Goal: Communication & Community: Answer question/provide support

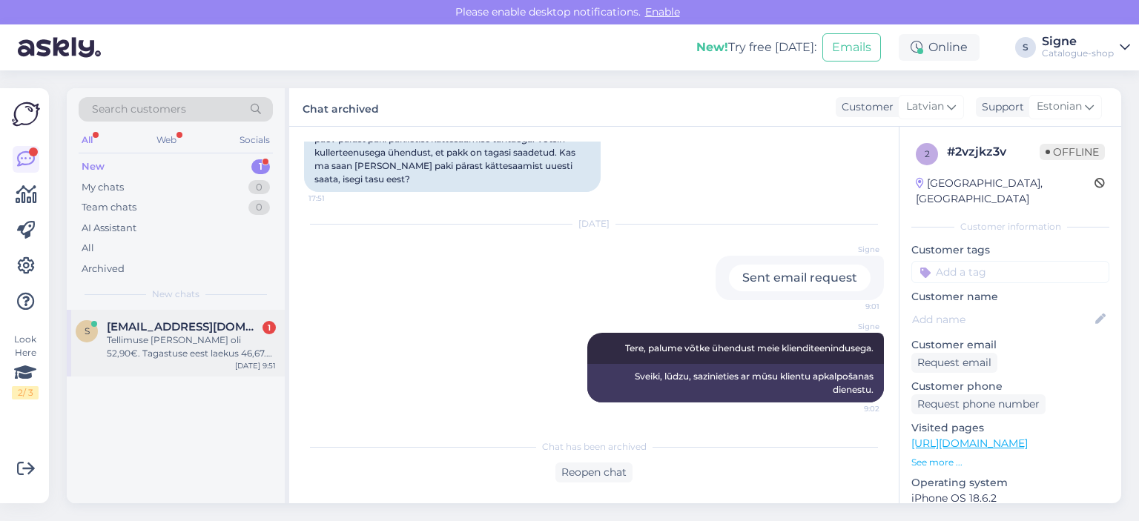
click at [192, 340] on div "Tellimuse [PERSON_NAME] oli 52,90€. Tagastuse eest laekus 46,67. Miks nii?" at bounding box center [191, 347] width 169 height 27
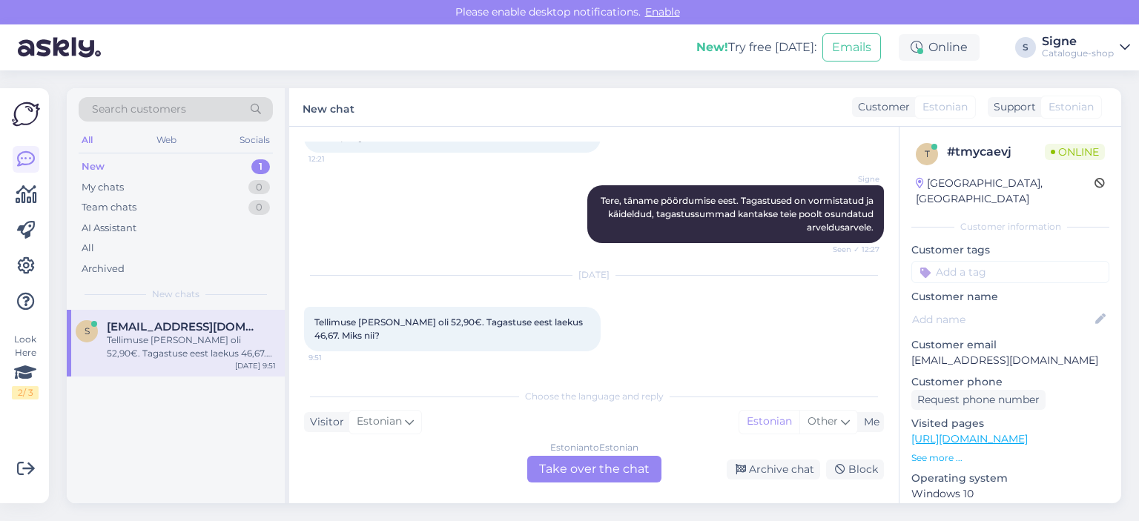
scroll to position [111, 0]
click at [608, 462] on div "Estonian to Estonian Take over the chat" at bounding box center [594, 469] width 134 height 27
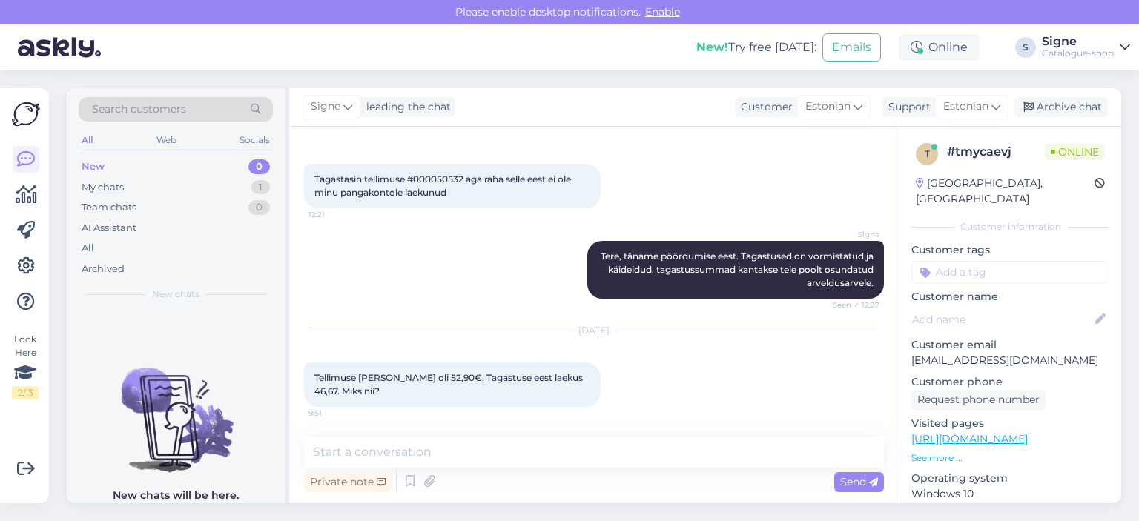
scroll to position [56, 0]
click at [385, 451] on textarea at bounding box center [594, 452] width 580 height 31
paste textarea "Tere, Vastavalt tagastustingimustele on rakendatud tagastustasu 2,90 € . Kui te…"
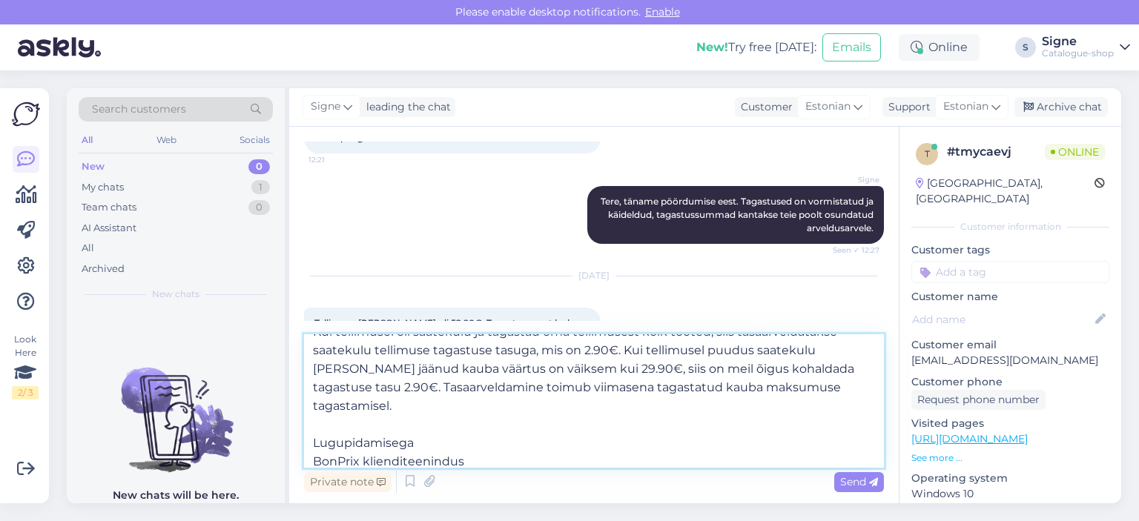
drag, startPoint x: 480, startPoint y: 437, endPoint x: 306, endPoint y: 394, distance: 179.5
click at [306, 394] on textarea "Tere, Vastavalt tagastustingimustele on rakendatud tagastustasu 2,90 € . Kui te…" at bounding box center [594, 400] width 580 height 133
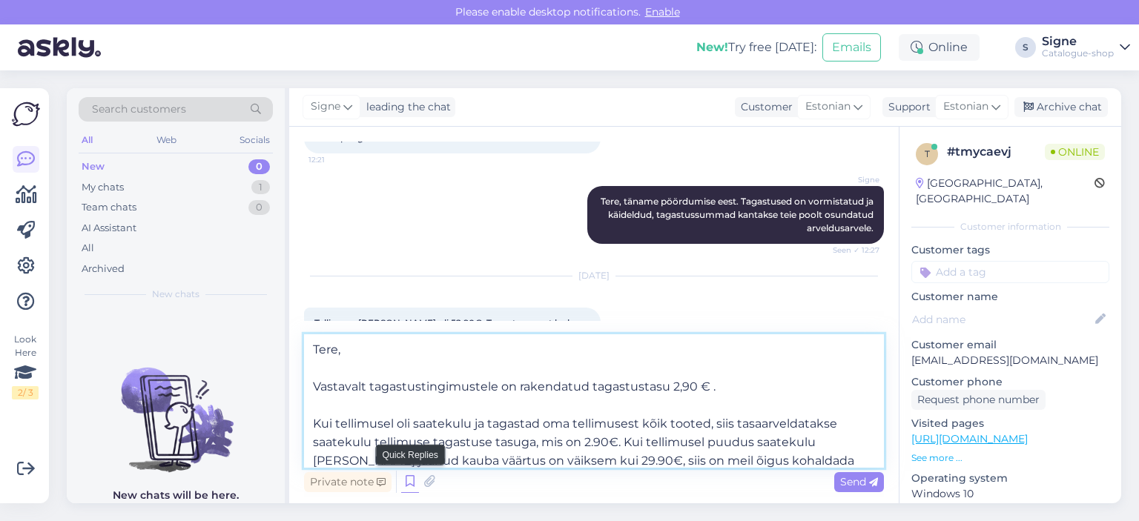
scroll to position [27, 0]
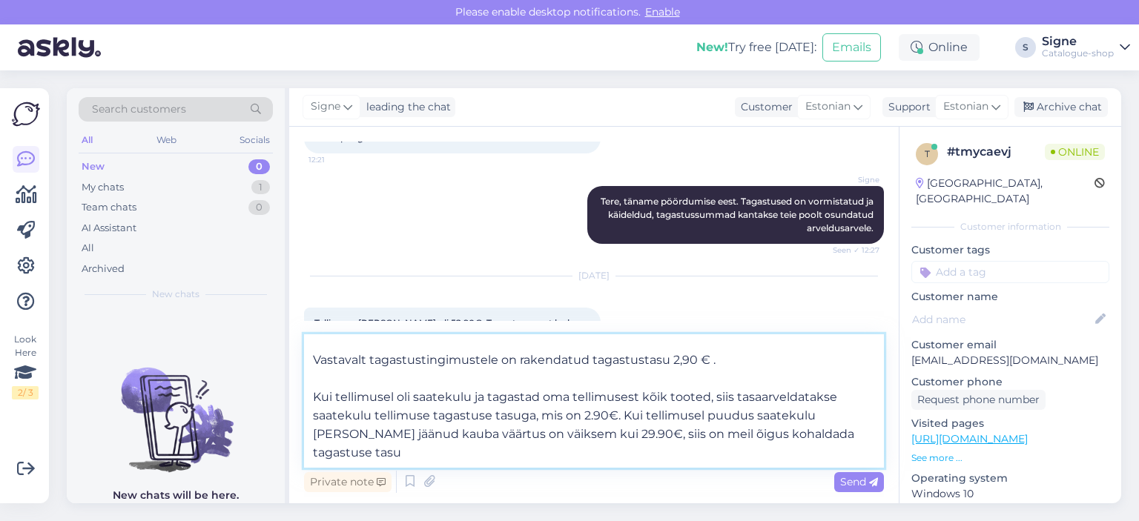
drag, startPoint x: 317, startPoint y: 346, endPoint x: 495, endPoint y: 446, distance: 204.5
click at [495, 446] on textarea "Tere, Vastavalt tagastustingimustele on rakendatud tagastustasu 2,90 € . Kui te…" at bounding box center [594, 400] width 580 height 133
paste textarea "Tere, Vastavalt tagastustingimustele on rakendatud tagastustasu 2,90 € . Kui te…"
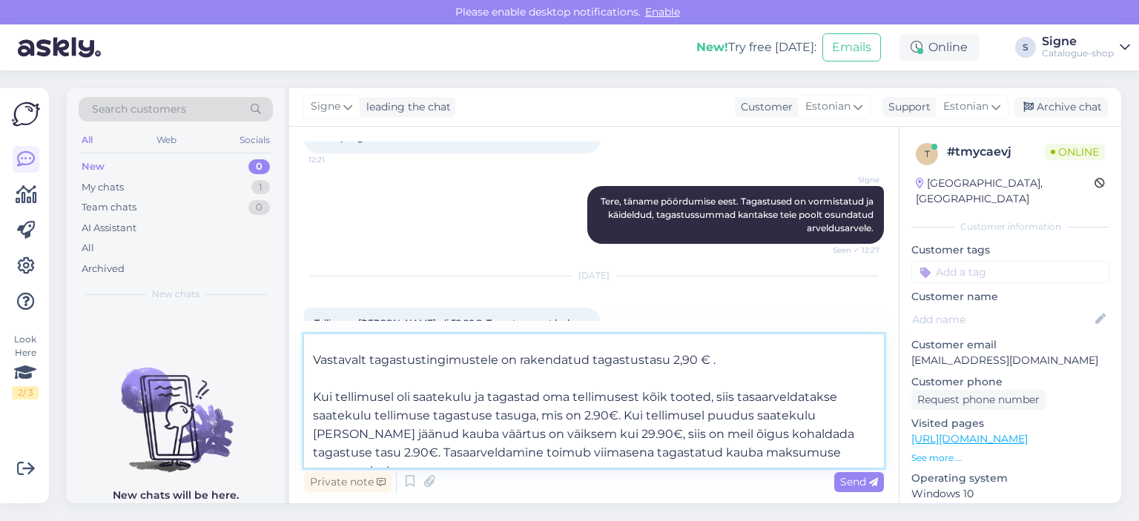
scroll to position [92, 0]
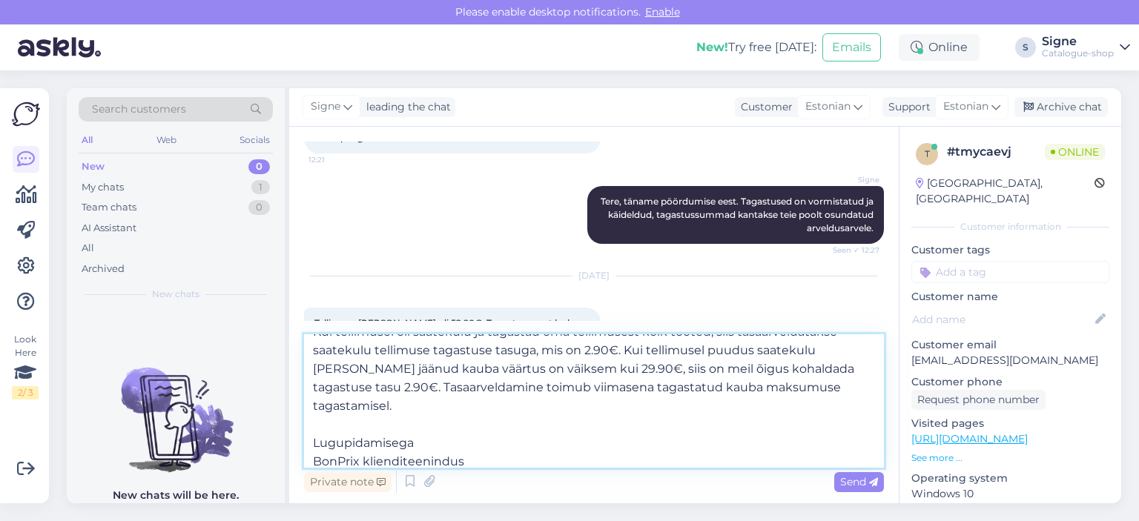
drag, startPoint x: 473, startPoint y: 441, endPoint x: 319, endPoint y: 408, distance: 157.8
click at [319, 408] on textarea "TTere, Vastavalt tagastustingimustele on rakendatud tagastustasu 2,90 € . Kui t…" at bounding box center [594, 400] width 580 height 133
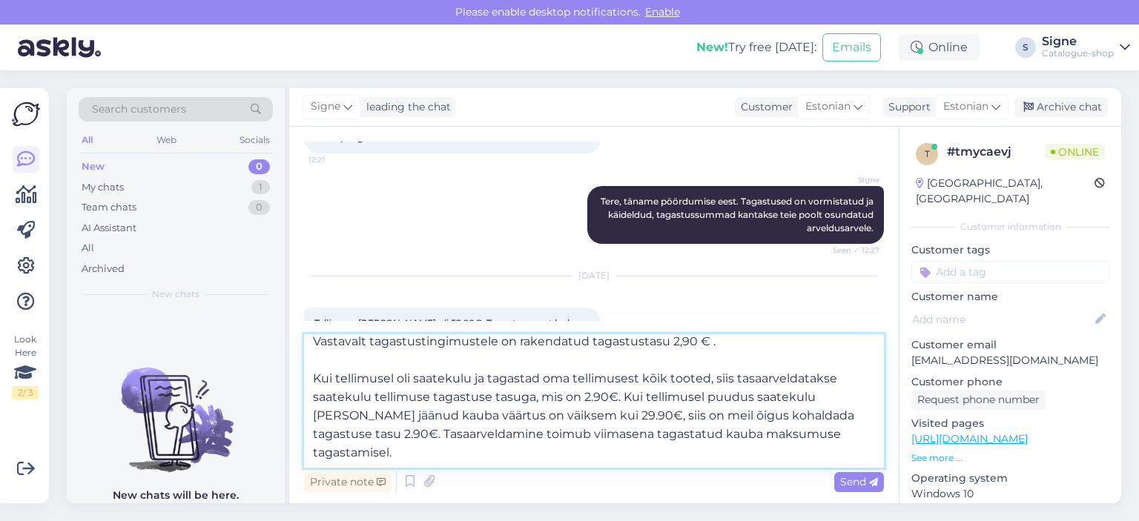
scroll to position [0, 0]
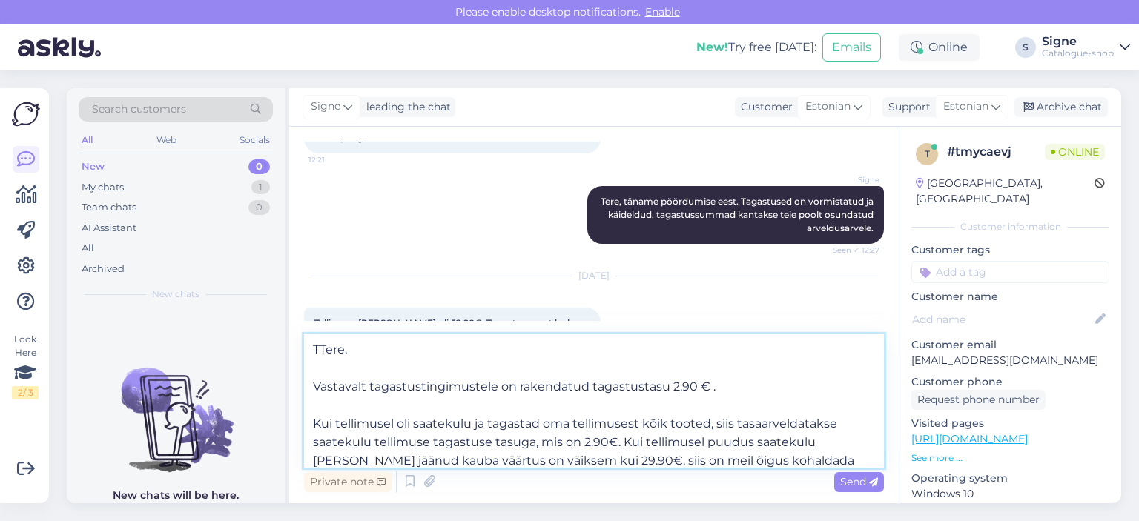
drag, startPoint x: 311, startPoint y: 343, endPoint x: 349, endPoint y: 373, distance: 48.1
click at [349, 373] on textarea "TTere, Vastavalt tagastustingimustele on rakendatud tagastustasu 2,90 € . Kui t…" at bounding box center [594, 400] width 580 height 133
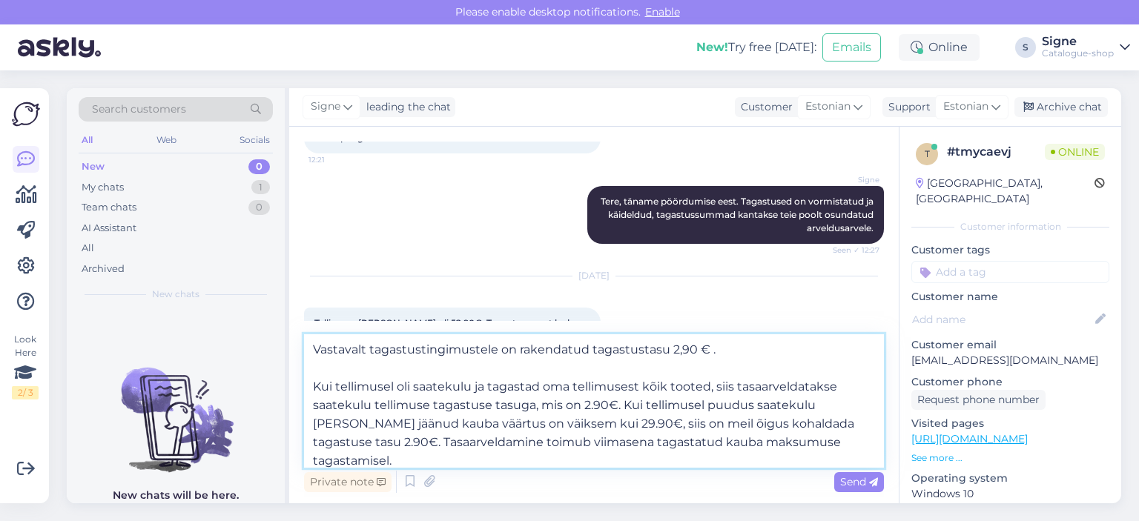
click at [314, 365] on textarea "Vastavalt tagastustingimustele on rakendatud tagastustasu 2,90 € . Kui tellimus…" at bounding box center [594, 400] width 580 height 133
click at [333, 389] on textarea "Tere, Vastavalt tagastustingimustele on rakendatud tagastustasu 2,90 € . Kui te…" at bounding box center [594, 400] width 580 height 133
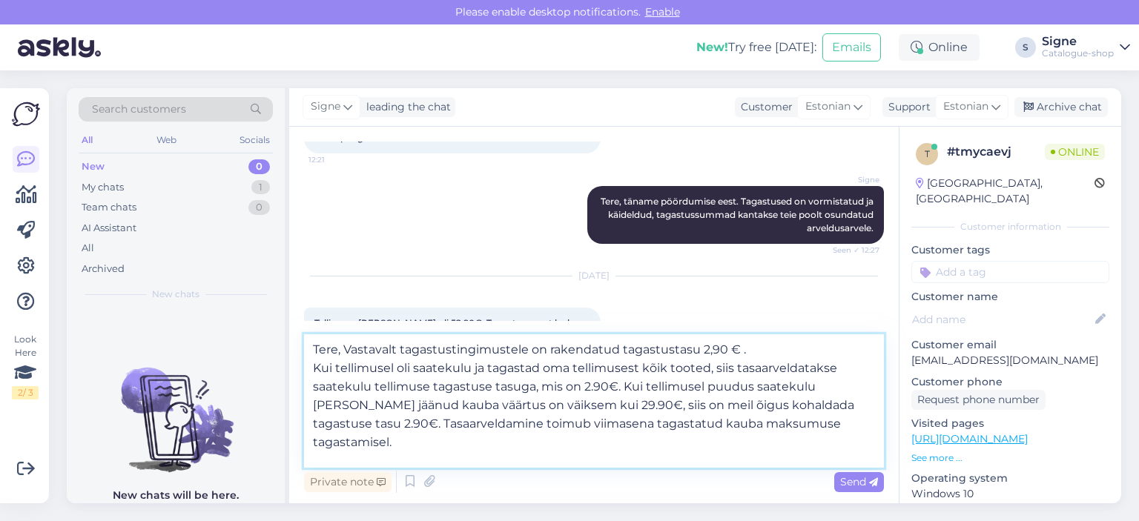
click at [747, 363] on textarea "Tere, Vastavalt tagastustingimustele on rakendatud tagastustasu 2,90 € . Kui te…" at bounding box center [594, 400] width 580 height 133
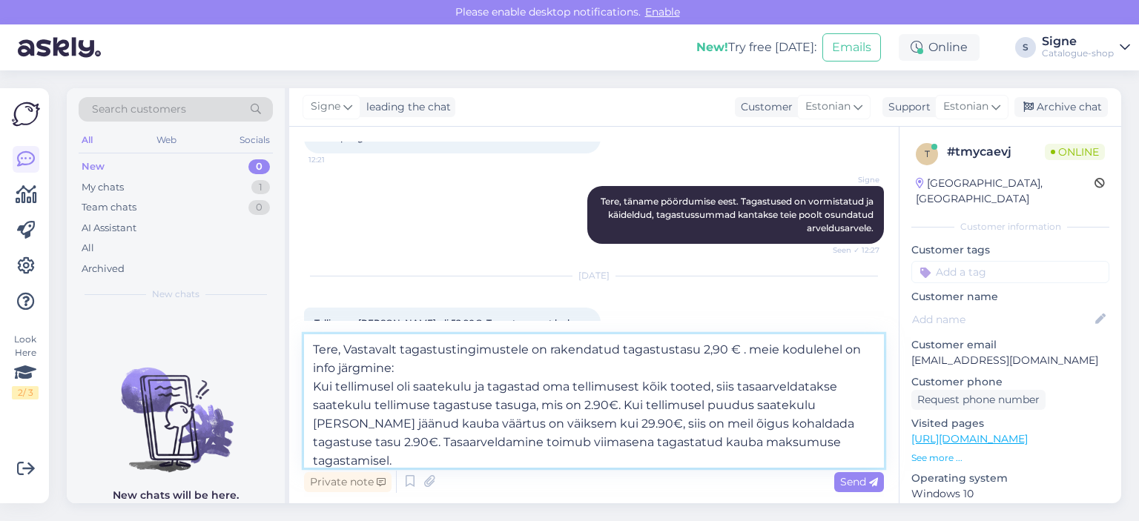
click at [755, 366] on textarea "Tere, Vastavalt tagastustingimustele on rakendatud tagastustasu 2,90 € . meie k…" at bounding box center [594, 400] width 580 height 133
click at [834, 366] on textarea "Tere, Vastavalt tagastustingimustele on rakendatud tagastustasu 2,90 € . Meie k…" at bounding box center [594, 400] width 580 height 133
click at [836, 366] on textarea "Tere, Vastavalt tagastustingimustele on rakendatud tagastustasu 2,90 € . Meie k…" at bounding box center [594, 400] width 580 height 133
click at [360, 380] on textarea "Tere, Vastavalt tagastustingimustele on rakendatud tagastustasu 2,90 € . Meie k…" at bounding box center [594, 400] width 580 height 133
click at [371, 388] on textarea "Tere, Vastavalt tagastustingimustele on rakendatud tagastustasu 2,90 € . Meie k…" at bounding box center [594, 400] width 580 height 133
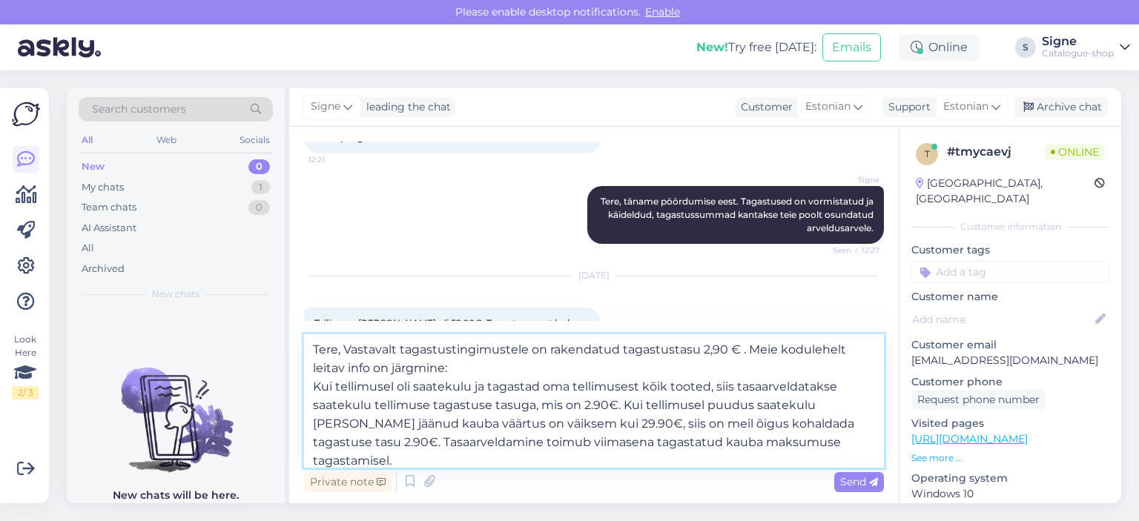
scroll to position [44, 0]
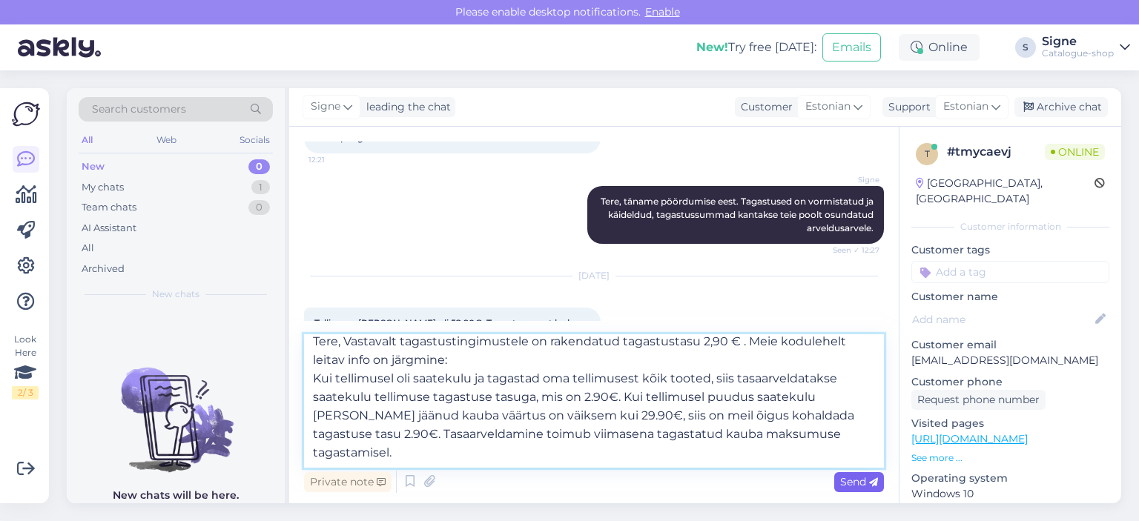
type textarea "Tere, Vastavalt tagastustingimustele on rakendatud tagastustasu 2,90 € . Meie k…"
click at [860, 478] on span "Send" at bounding box center [859, 481] width 38 height 13
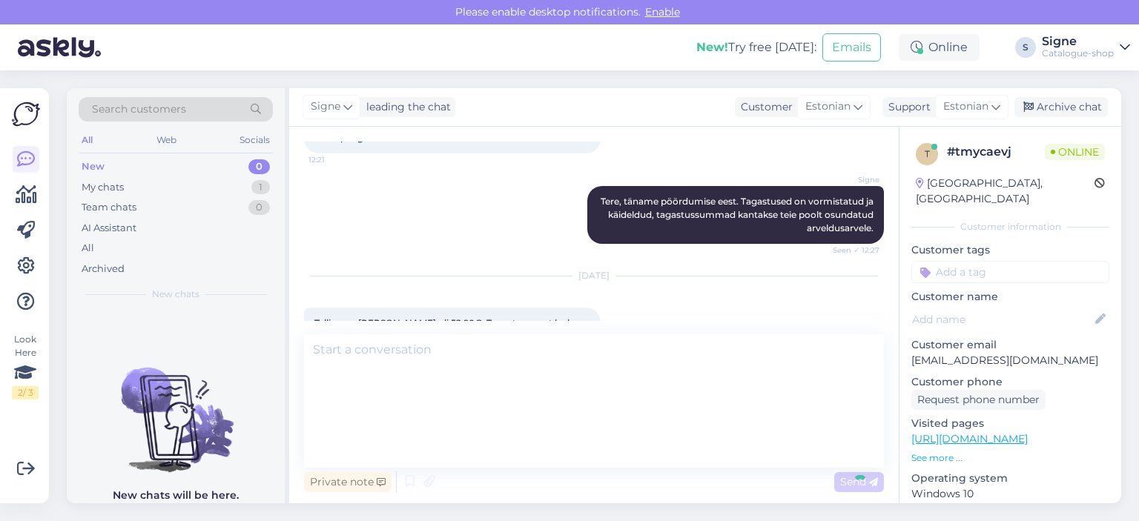
scroll to position [0, 0]
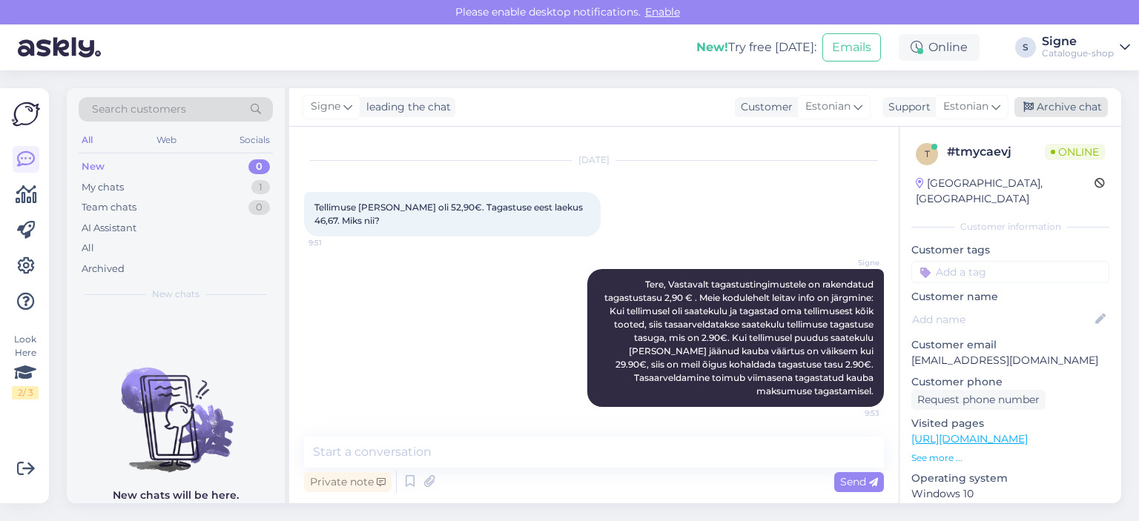
click at [1075, 108] on div "Archive chat" at bounding box center [1060, 107] width 93 height 20
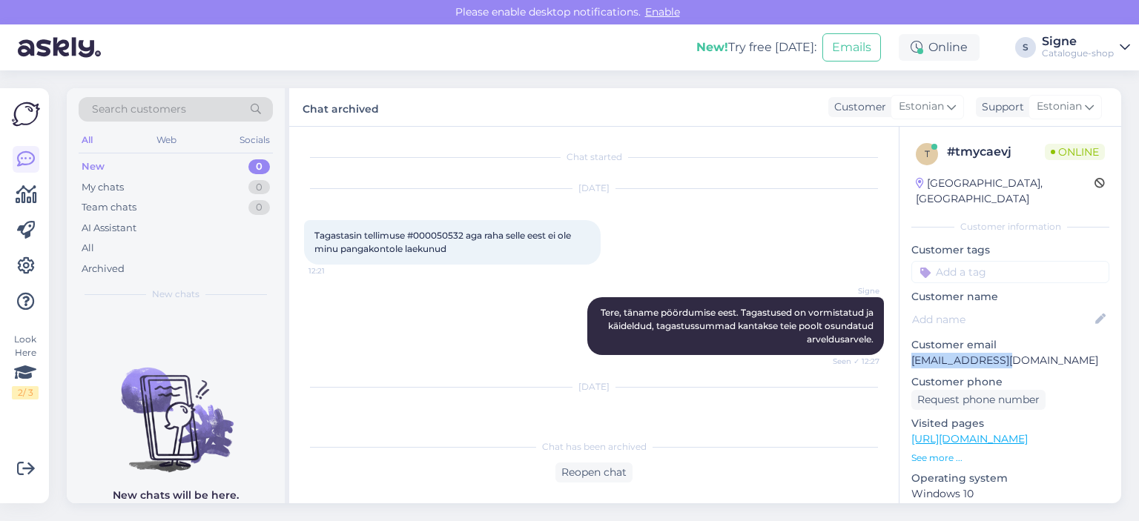
drag, startPoint x: 1011, startPoint y: 340, endPoint x: 906, endPoint y: 350, distance: 105.0
click at [906, 350] on div "t # tmycaevj Online [GEOGRAPHIC_DATA], [GEOGRAPHIC_DATA] Customer information C…" at bounding box center [1010, 439] width 222 height 625
copy p "[EMAIL_ADDRESS][DOMAIN_NAME]"
click at [598, 468] on div "Reopen chat" at bounding box center [593, 473] width 77 height 20
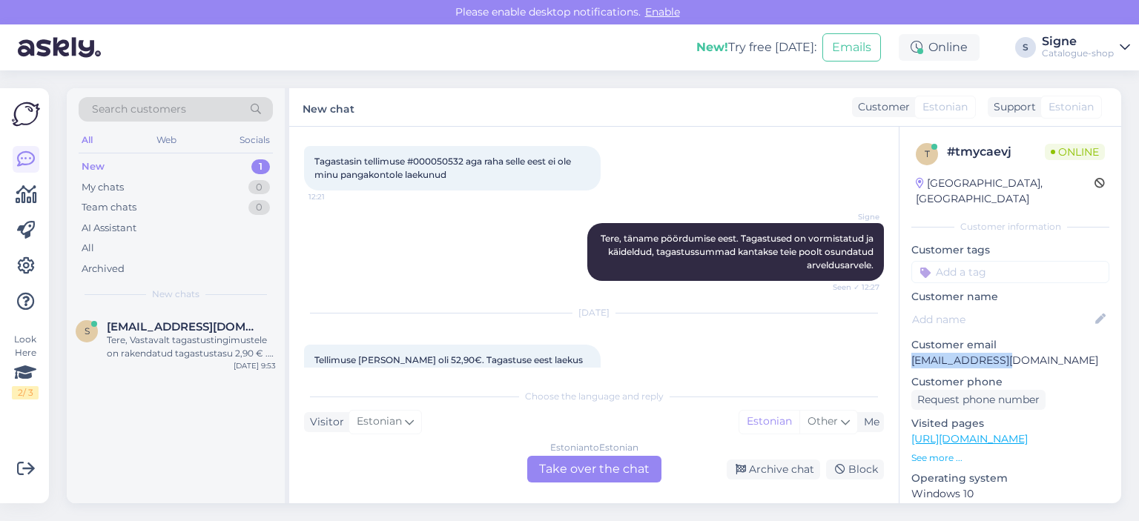
scroll to position [308, 0]
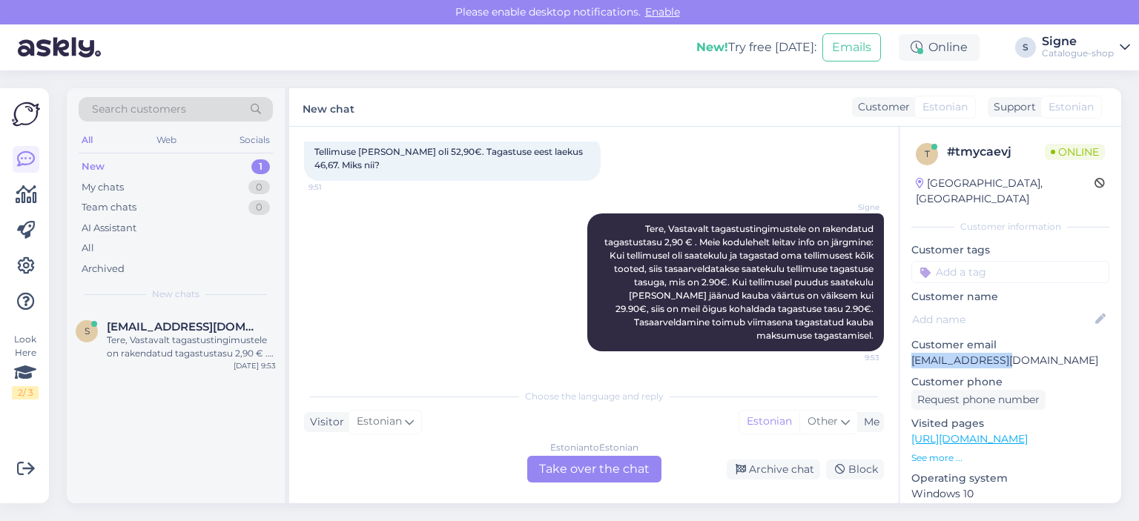
drag, startPoint x: 607, startPoint y: 469, endPoint x: 607, endPoint y: 447, distance: 22.3
click at [607, 469] on div "Estonian to Estonian Take over the chat" at bounding box center [594, 469] width 134 height 27
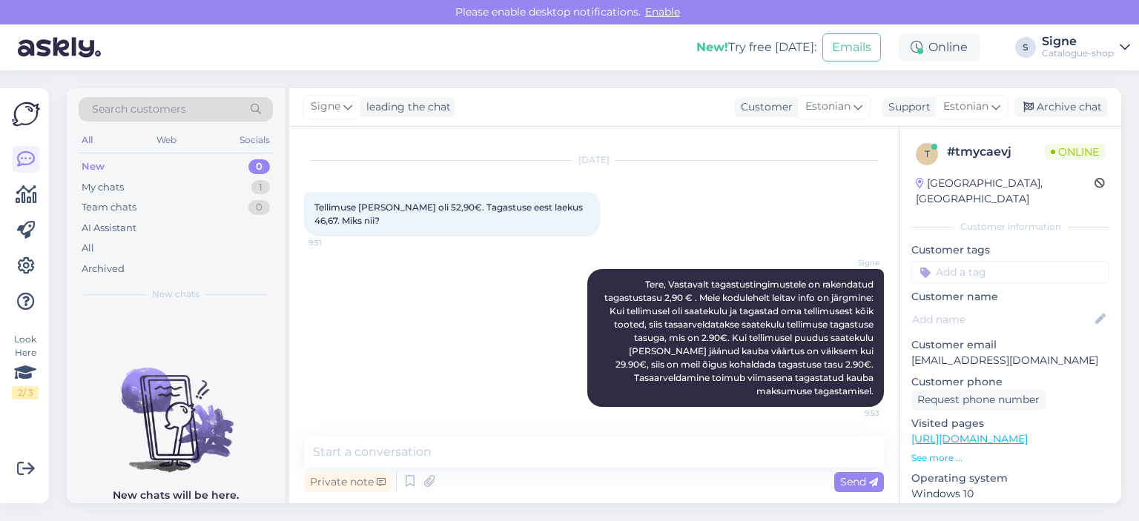
scroll to position [254, 0]
click at [365, 451] on textarea at bounding box center [594, 452] width 580 height 31
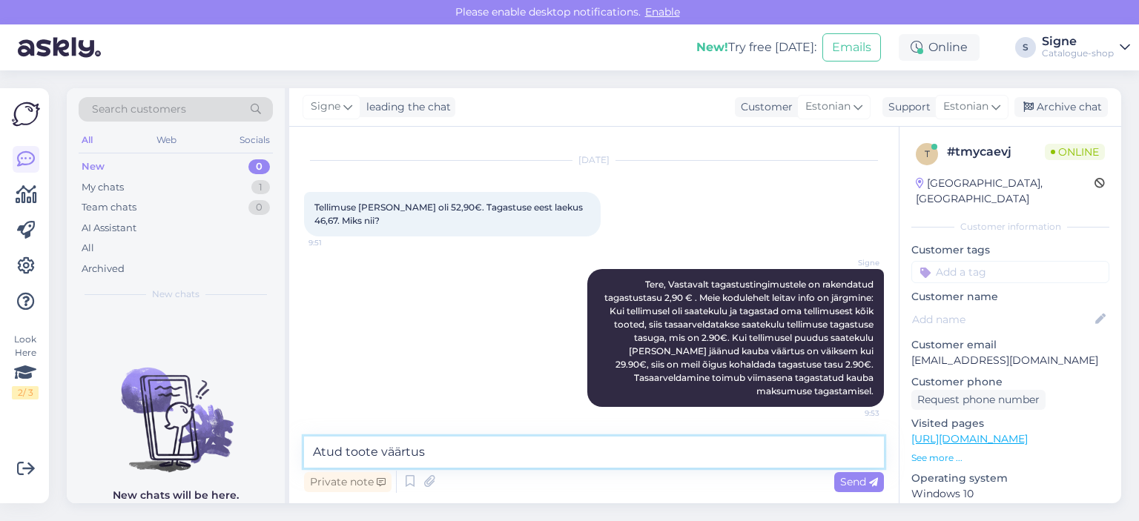
paste textarea "910616B9"
click at [423, 452] on textarea "Atud toote väärtus 910616B9" at bounding box center [594, 452] width 580 height 31
click at [423, 453] on textarea "Toote 910616B9" at bounding box center [594, 452] width 580 height 31
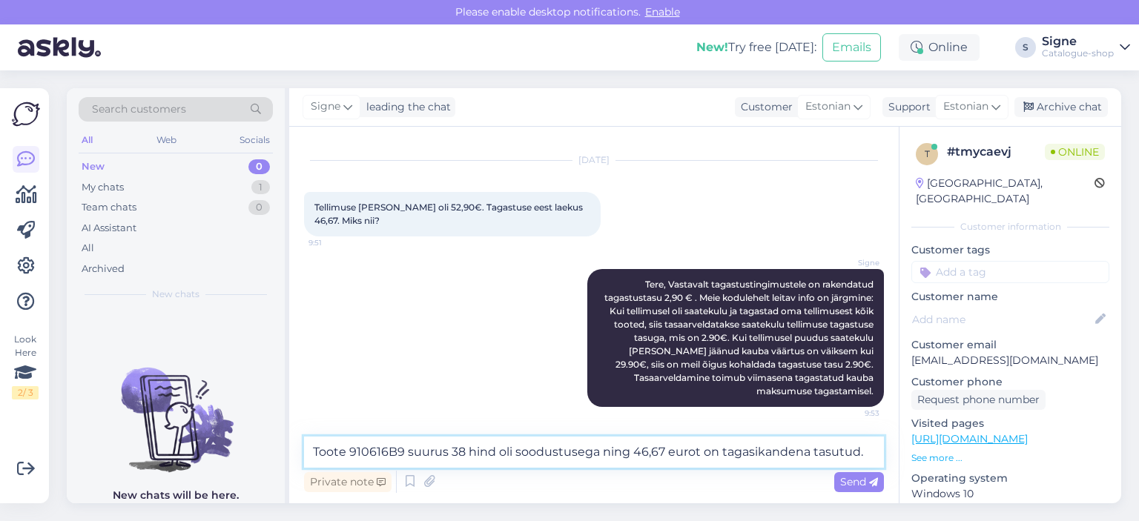
click at [810, 451] on textarea "Toote 910616B9 suurus 38 hind oli soodustusega ning 46,67 eurot on tagasikanden…" at bounding box center [594, 452] width 580 height 31
type textarea "Toote 910616B9 suurus 38 hind oli soodustusega ning 46,67 eurot on tagasikanden…"
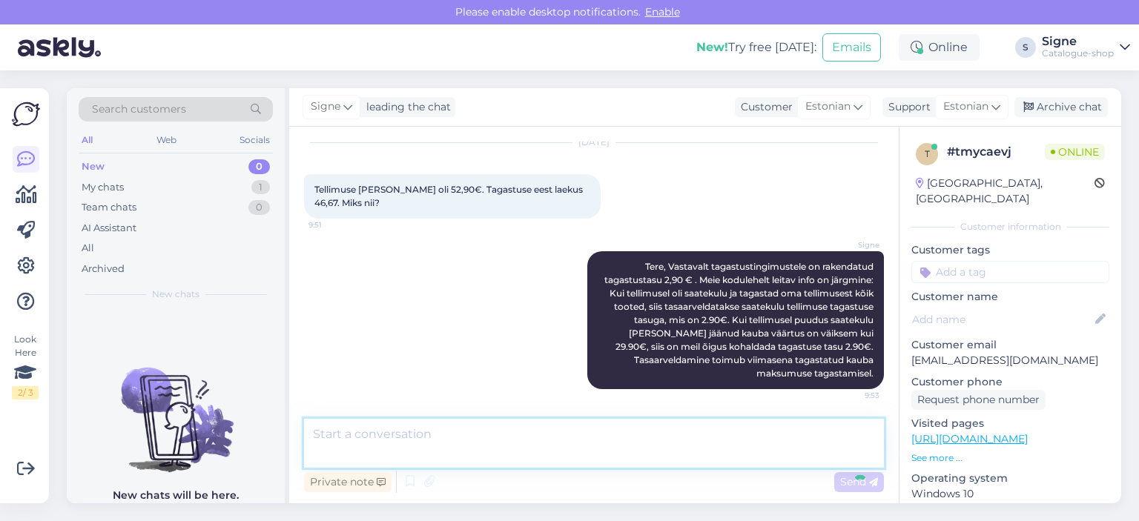
scroll to position [331, 0]
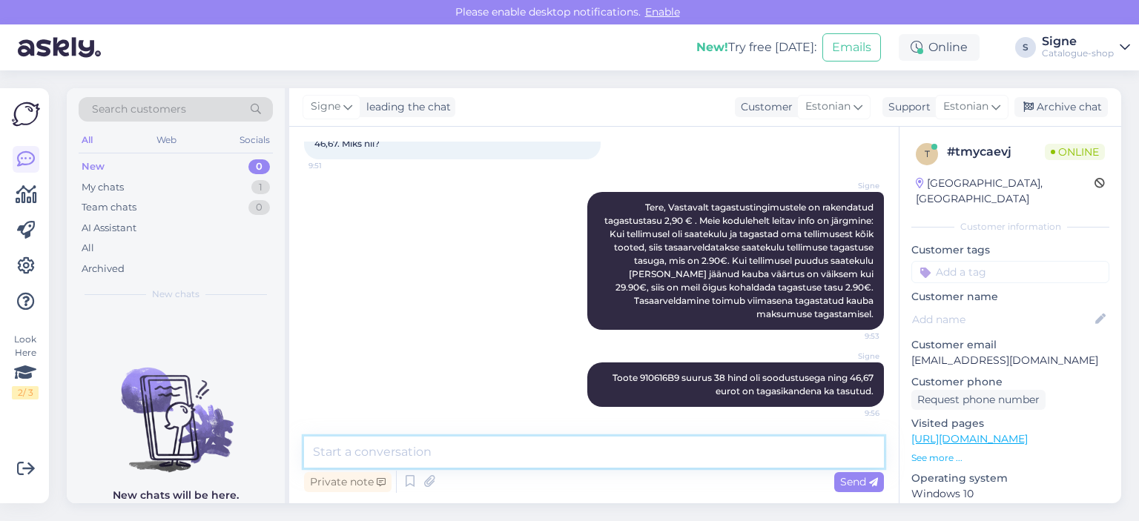
type textarea "S"
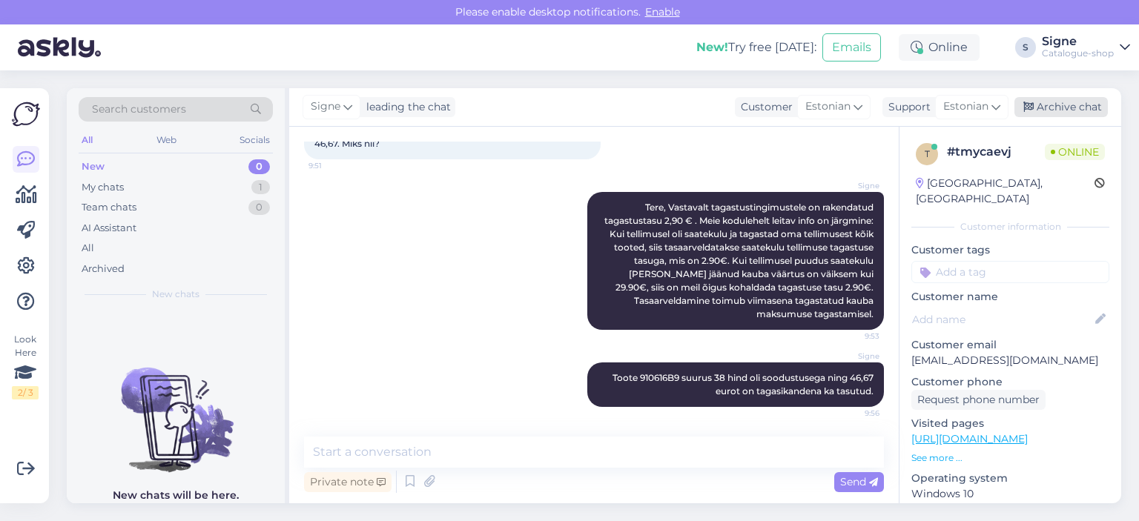
click at [1077, 106] on div "Archive chat" at bounding box center [1060, 107] width 93 height 20
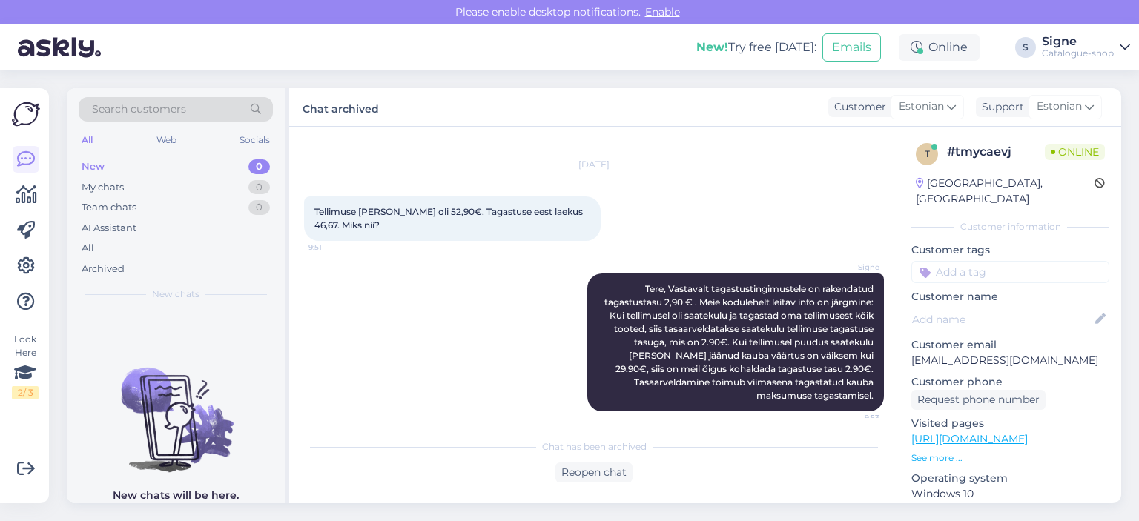
scroll to position [335, 0]
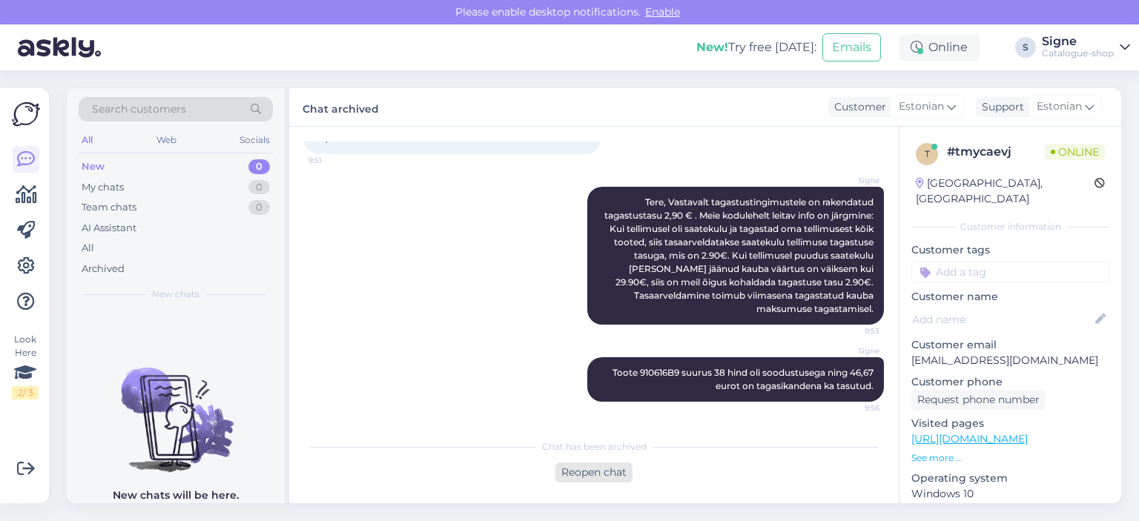
click at [580, 471] on div "Reopen chat" at bounding box center [593, 473] width 77 height 20
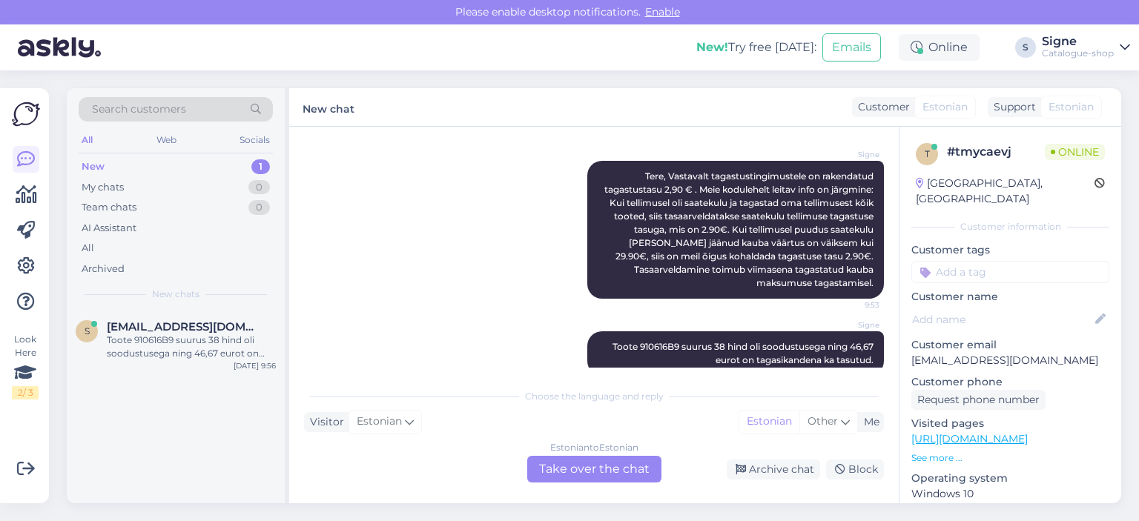
click at [562, 474] on div "Estonian to Estonian Take over the chat" at bounding box center [594, 469] width 134 height 27
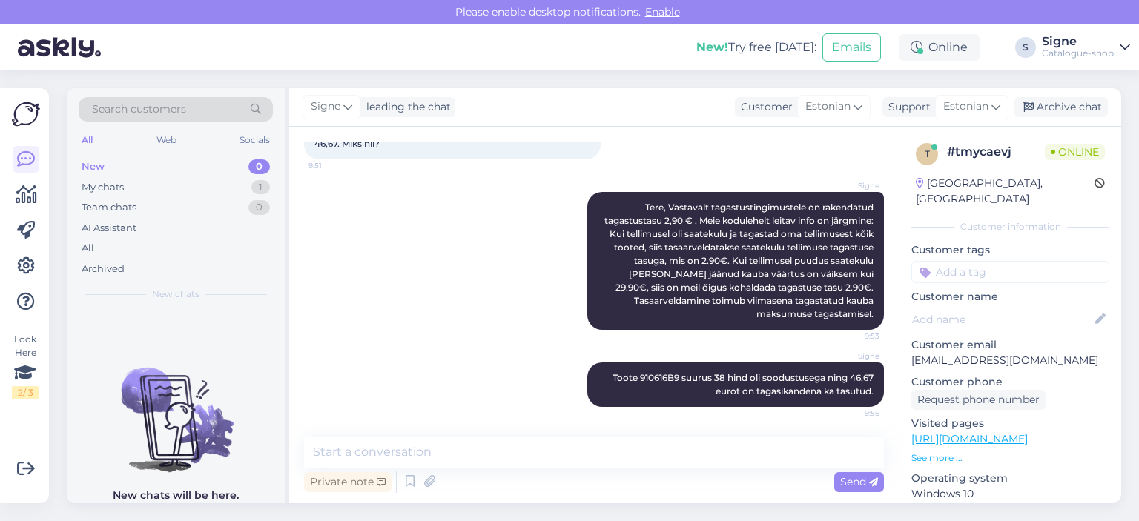
scroll to position [331, 0]
click at [427, 455] on textarea at bounding box center [594, 452] width 580 height 31
paste textarea "936453B9"
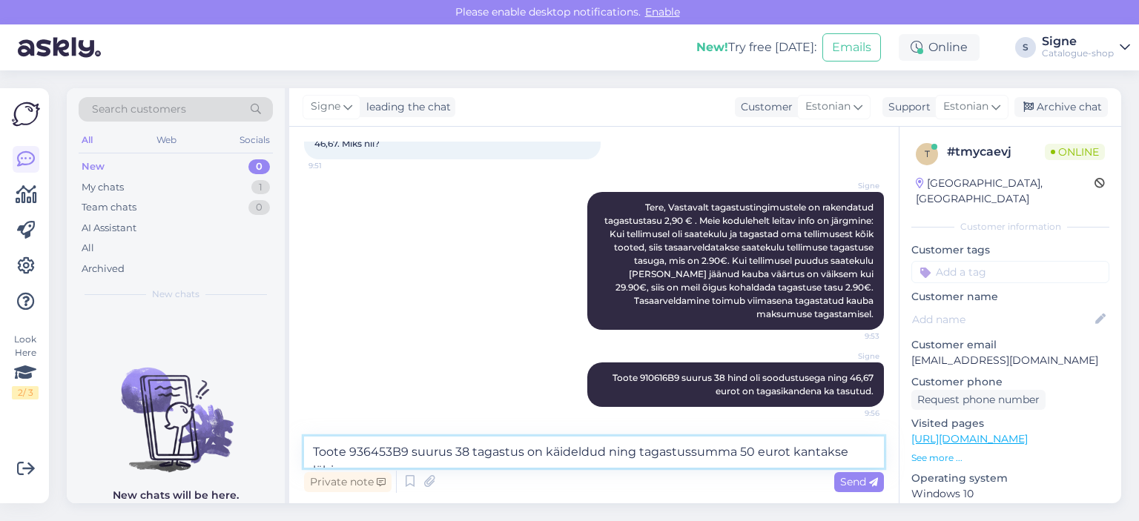
scroll to position [335, 0]
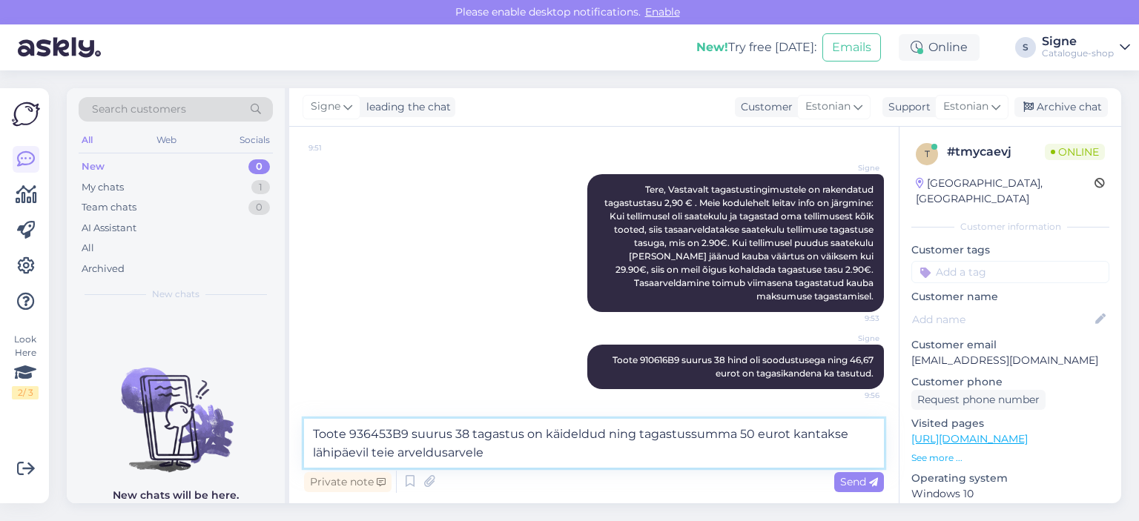
type textarea "Toote 936453B9 suurus 38 tagastus on käideldud ning tagastussumma 50 eurot kant…"
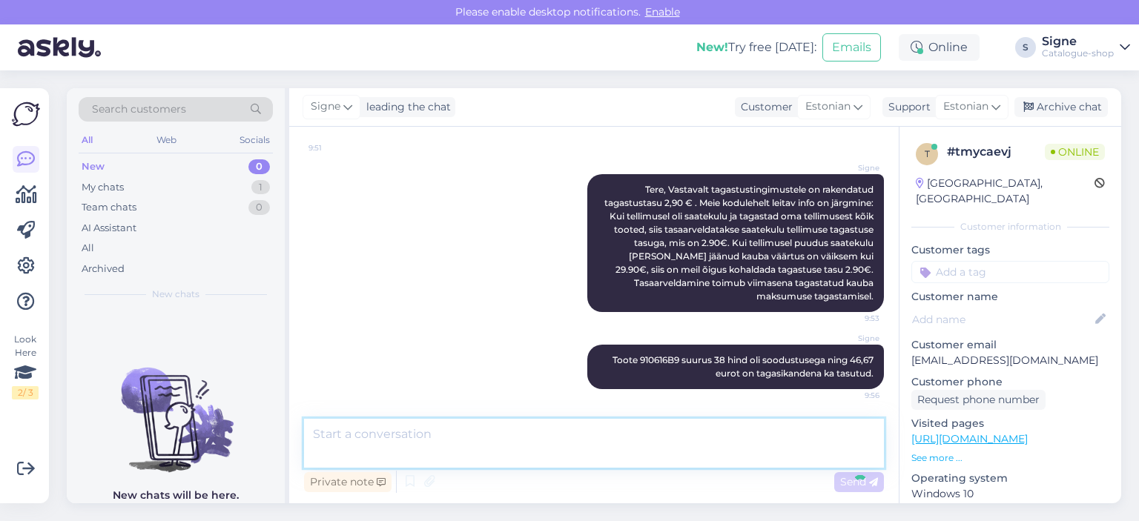
scroll to position [421, 0]
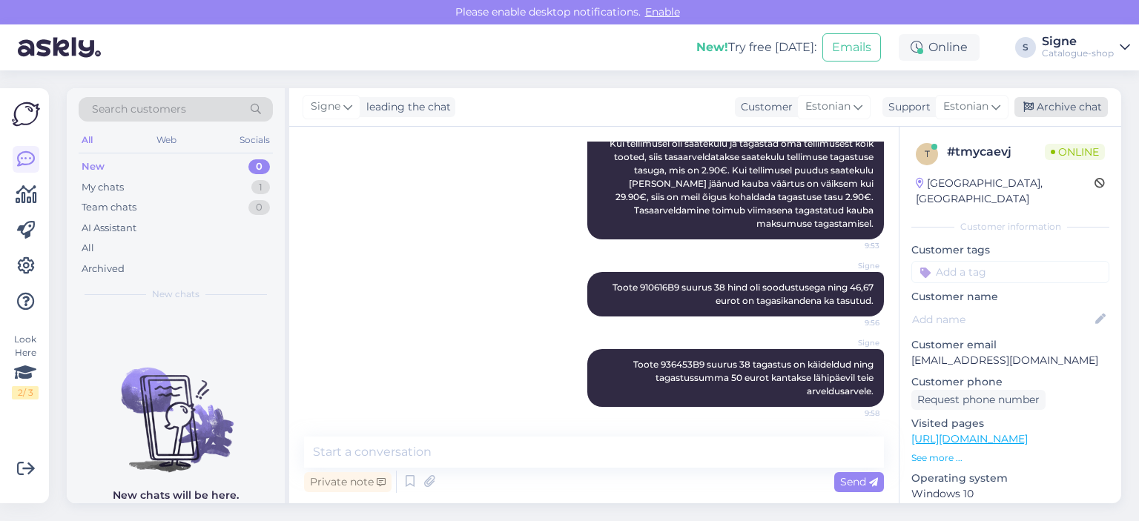
click at [1041, 116] on div "Archive chat" at bounding box center [1060, 107] width 93 height 20
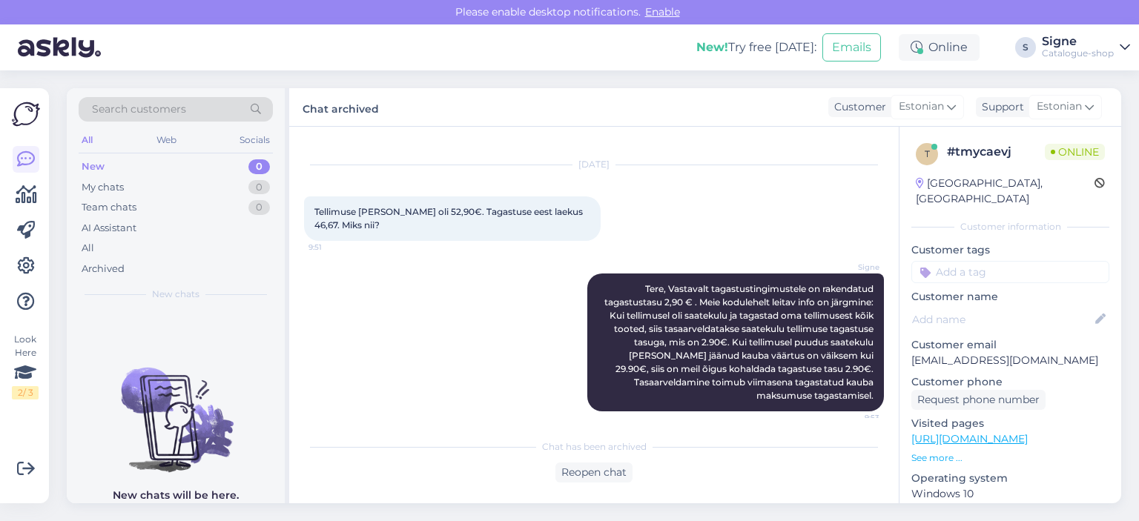
scroll to position [426, 0]
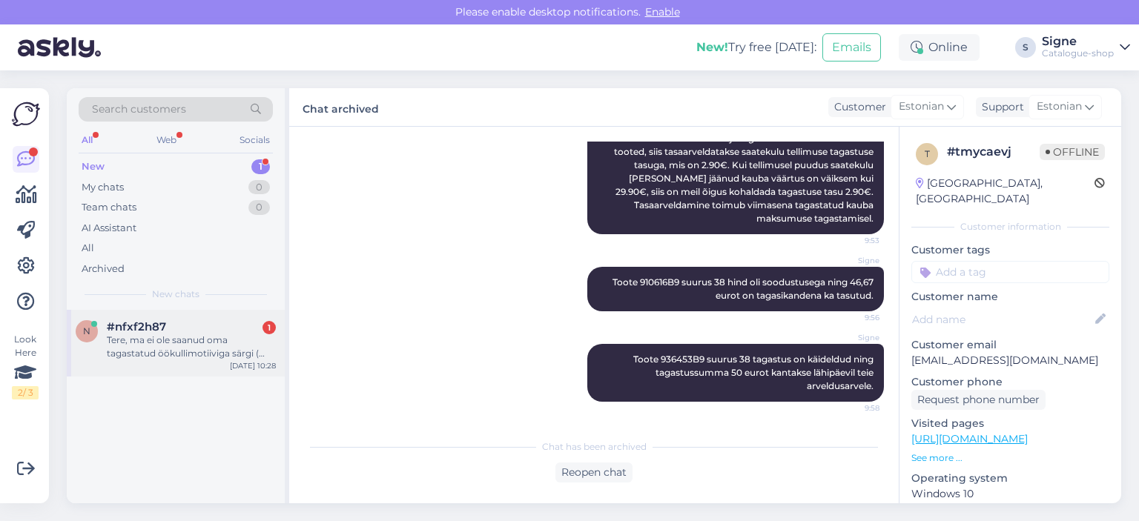
click at [206, 343] on div "Tere, ma ei ole saanud oma tagastatud öökullimotiiviga särgi ( 909207B9 ), hinn…" at bounding box center [191, 347] width 169 height 27
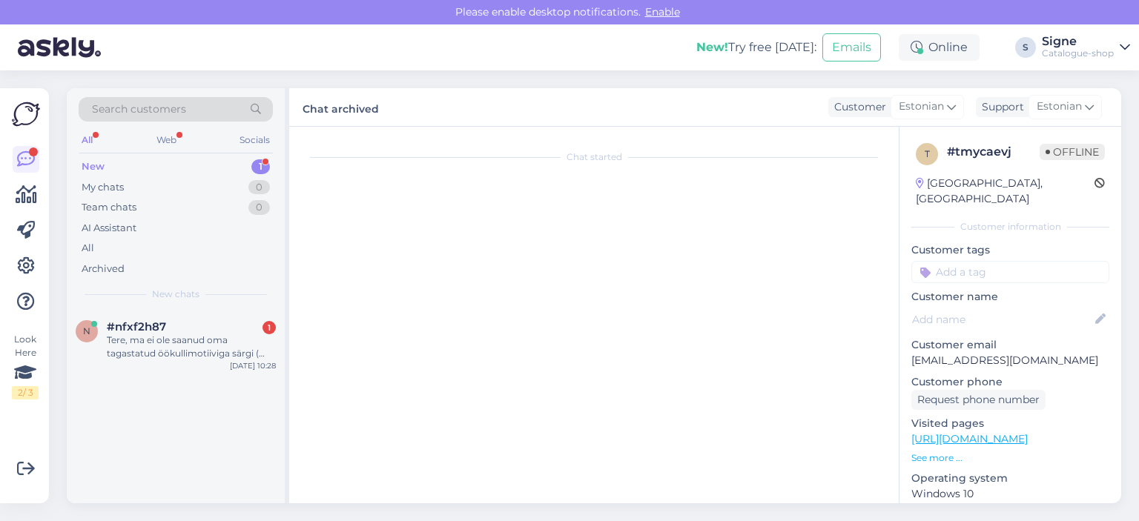
scroll to position [0, 0]
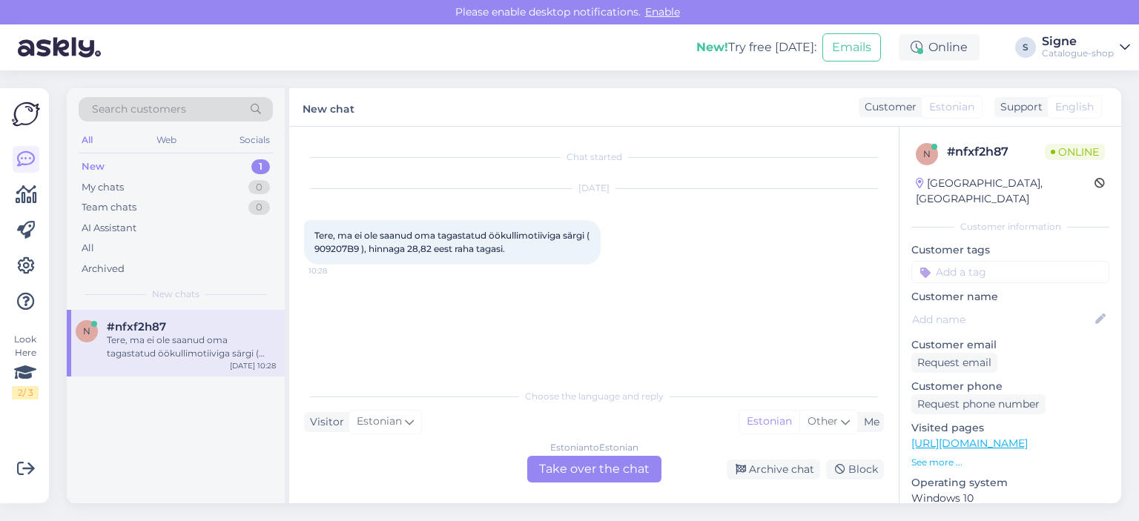
click at [566, 472] on div "Estonian to Estonian Take over the chat" at bounding box center [594, 469] width 134 height 27
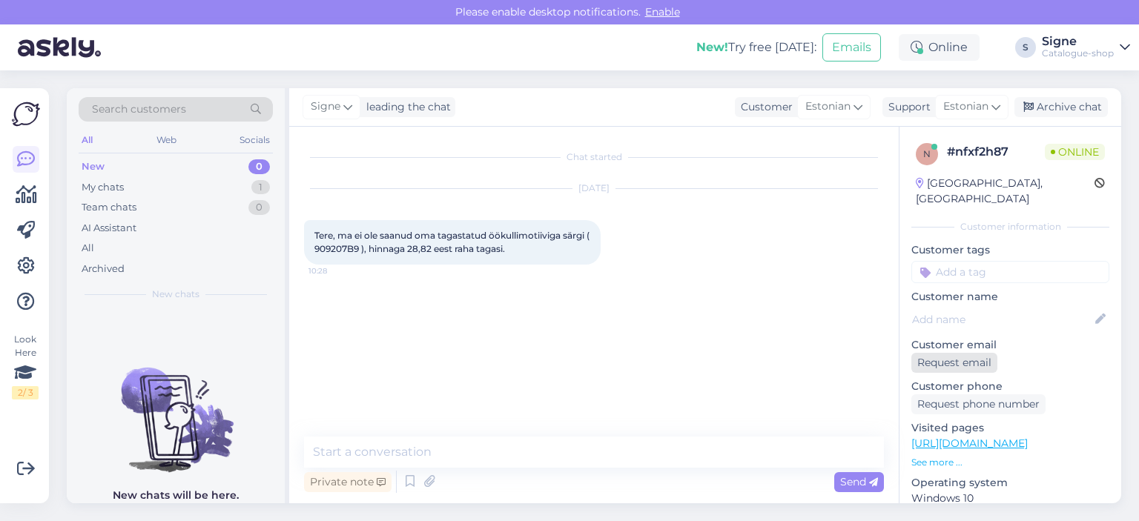
click at [946, 353] on div "Request email" at bounding box center [954, 363] width 86 height 20
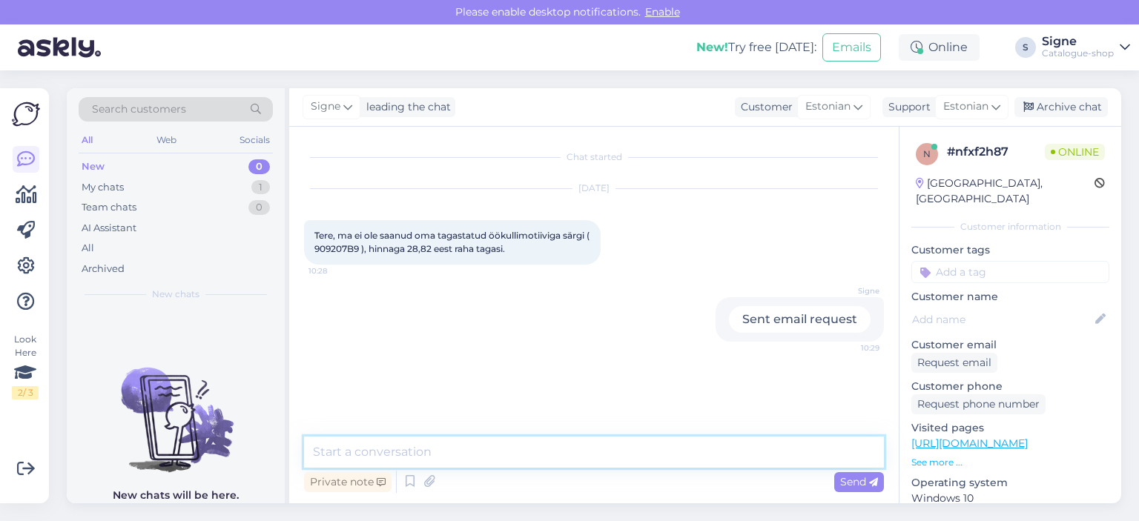
click at [435, 444] on textarea at bounding box center [594, 452] width 580 height 31
type textarea "Tere, palume tellija ees ja perenime."
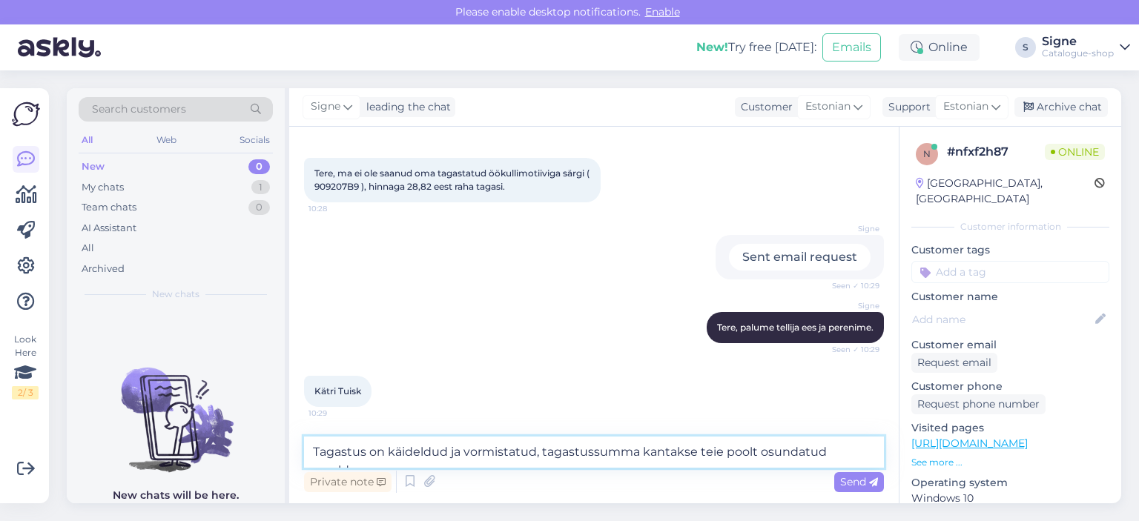
scroll to position [77, 0]
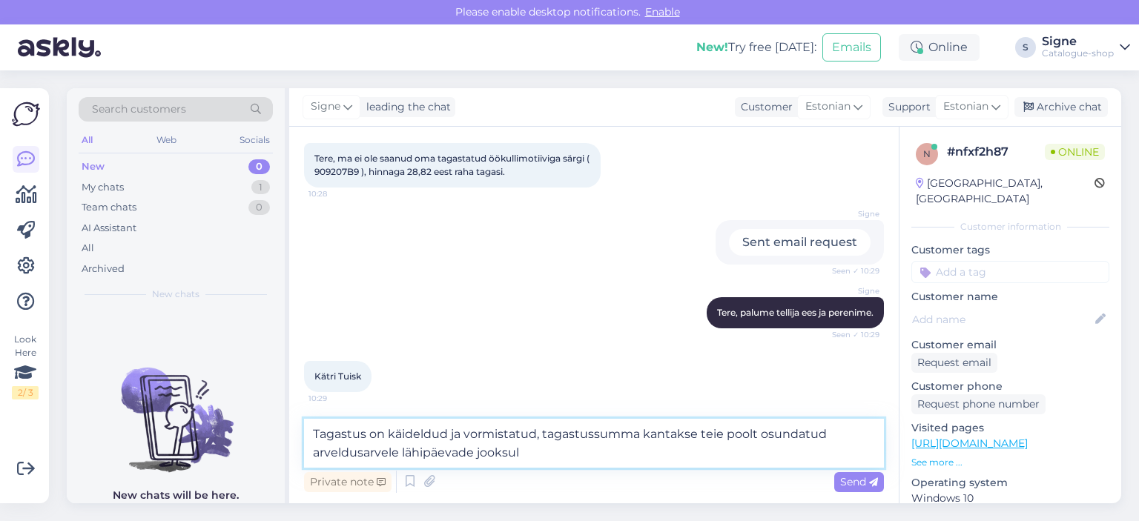
type textarea "Tagastus on käideldud ja vormistatud, tagastussumma kantakse teie poolt osundat…"
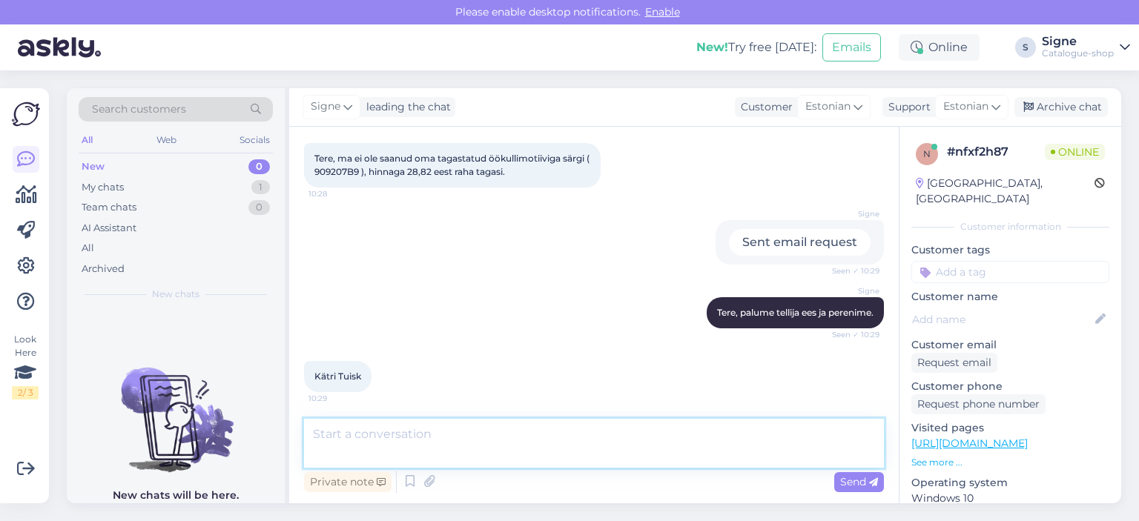
scroll to position [153, 0]
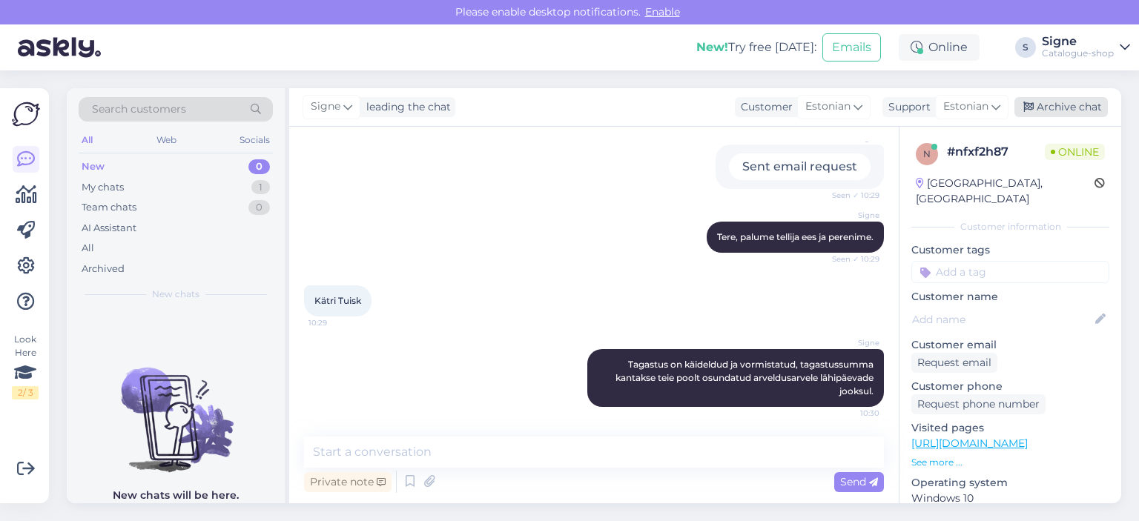
click at [1056, 113] on div "Archive chat" at bounding box center [1060, 107] width 93 height 20
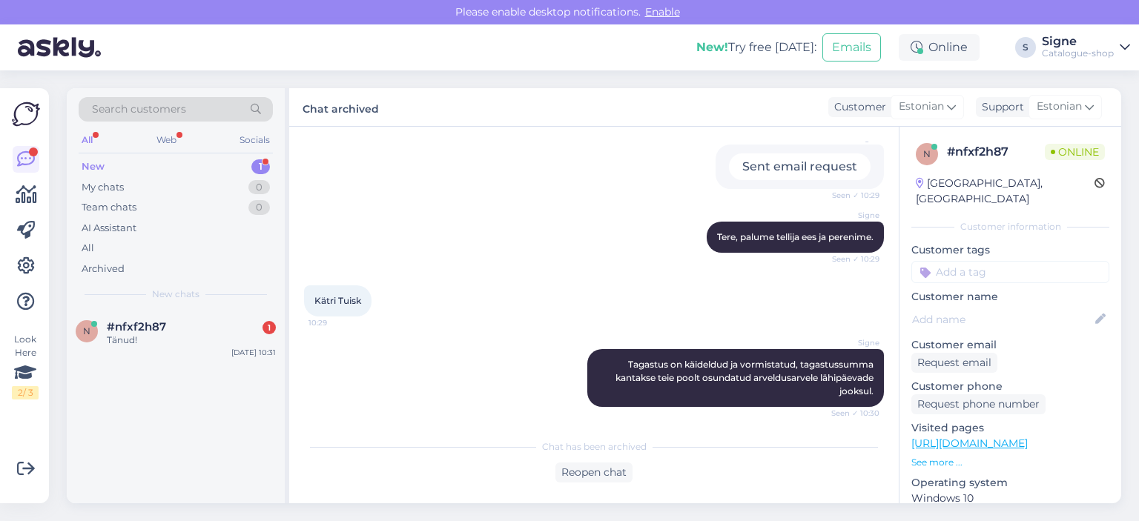
scroll to position [221, 0]
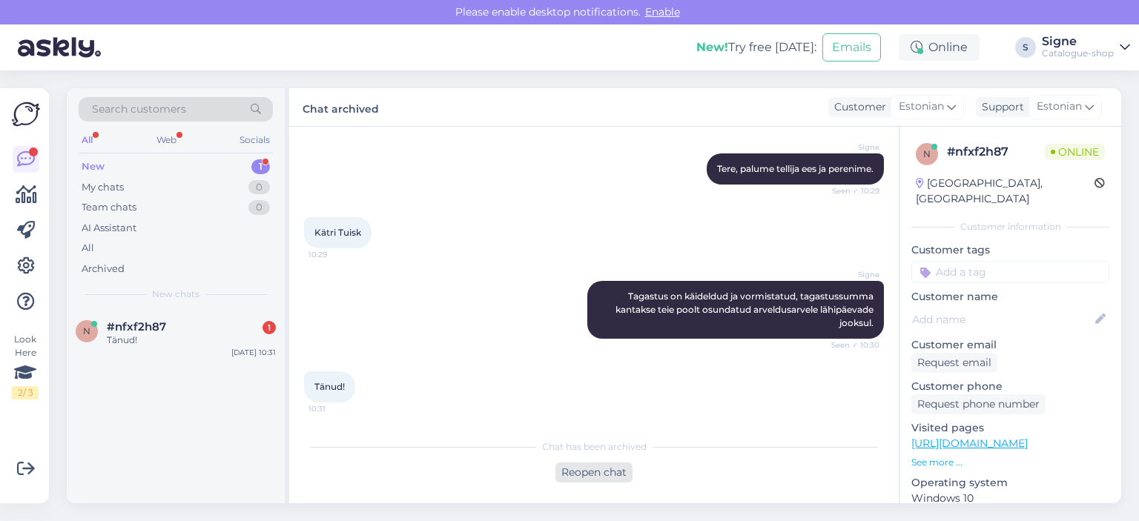
drag, startPoint x: 591, startPoint y: 471, endPoint x: 924, endPoint y: 128, distance: 478.2
click at [594, 469] on div "Reopen chat" at bounding box center [593, 473] width 77 height 20
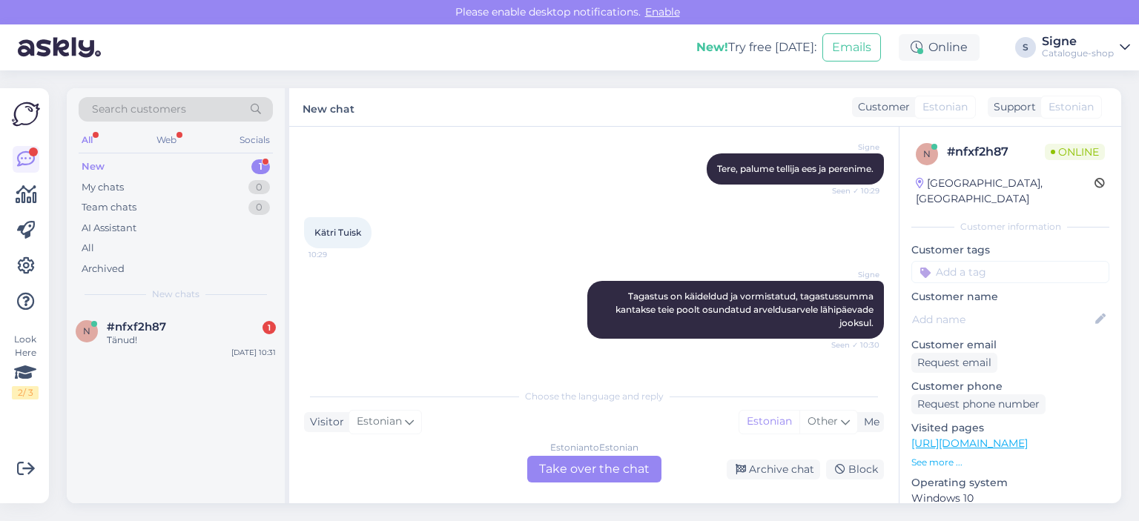
scroll to position [237, 0]
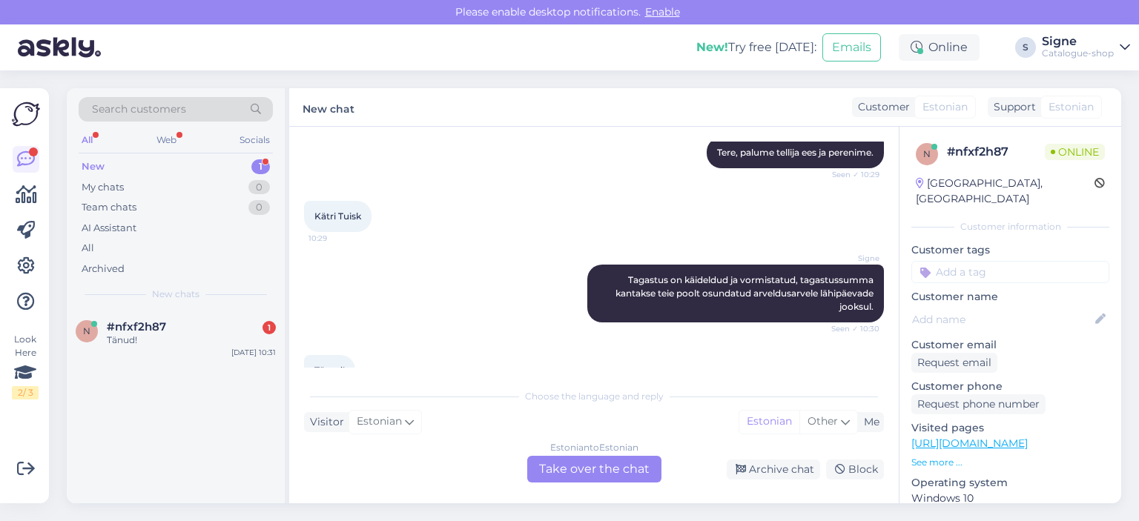
click at [618, 471] on div "Estonian to Estonian Take over the chat" at bounding box center [594, 469] width 134 height 27
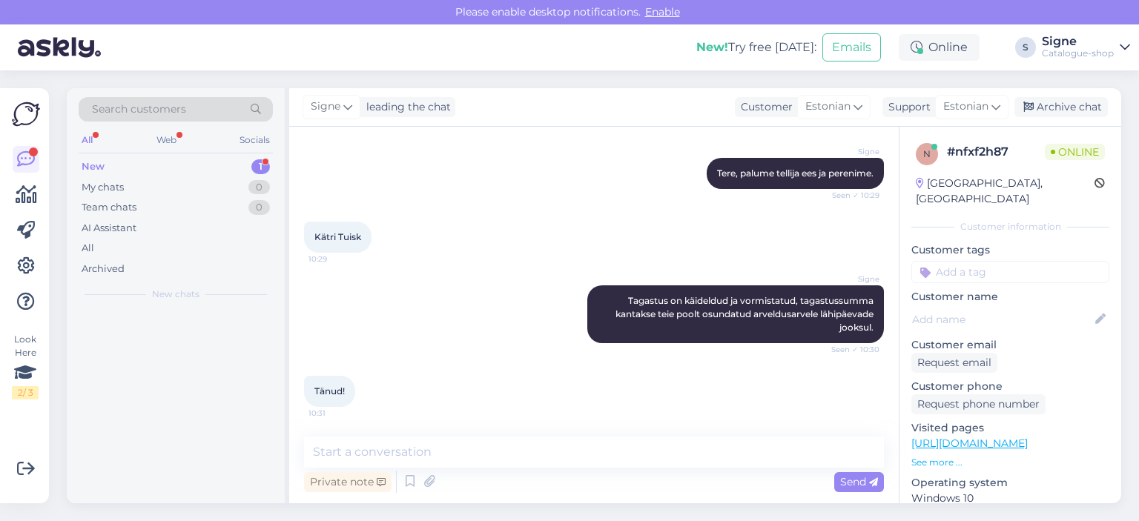
scroll to position [217, 0]
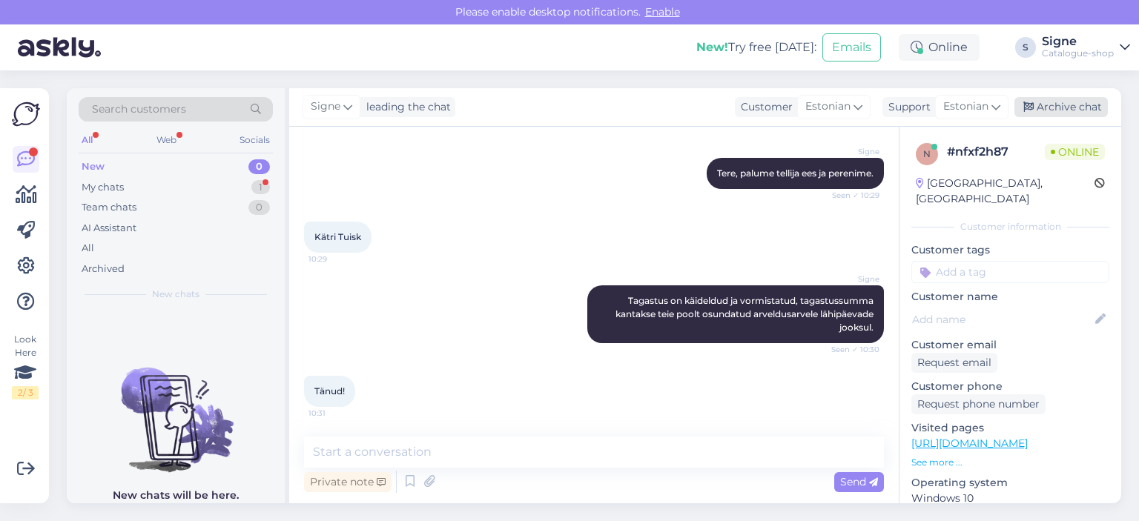
click at [1092, 100] on div "Archive chat" at bounding box center [1060, 107] width 93 height 20
